Goal: Submit feedback/report problem

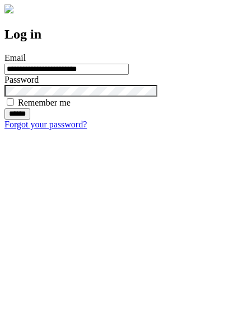
type input "**********"
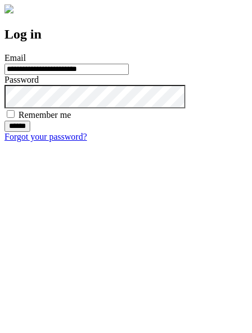
click at [30, 132] on input "******" at bounding box center [17, 126] width 26 height 11
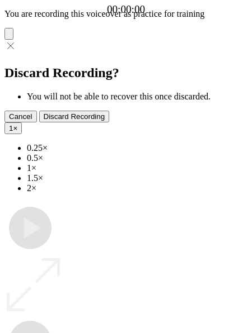
type input "**********"
